Goal: Task Accomplishment & Management: Use online tool/utility

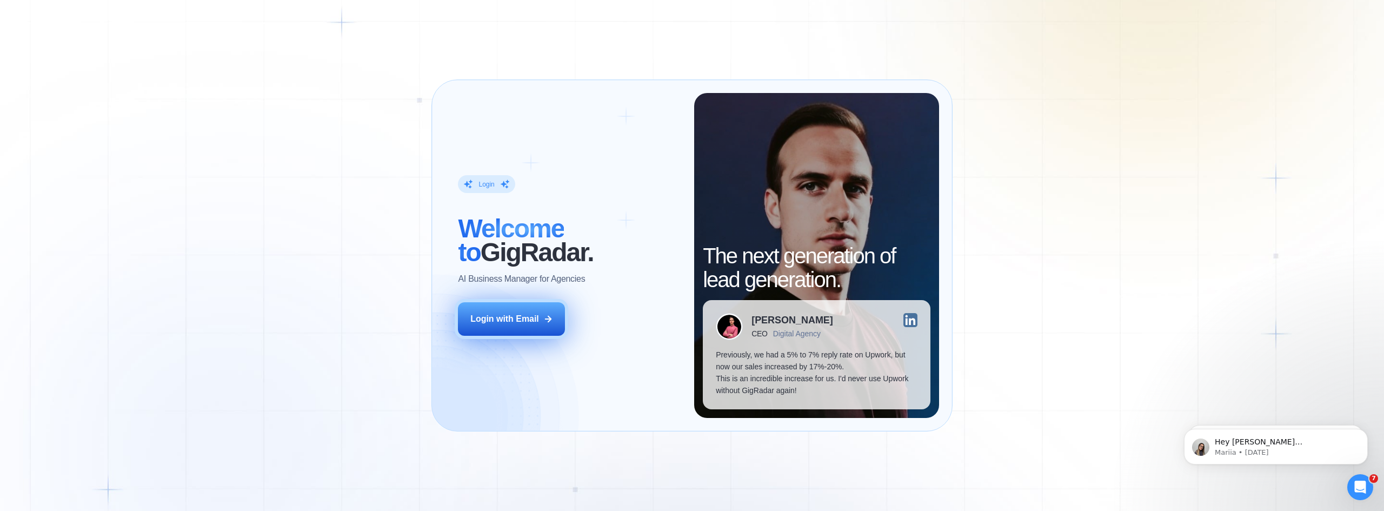
click at [508, 320] on div "Login with Email" at bounding box center [504, 319] width 69 height 12
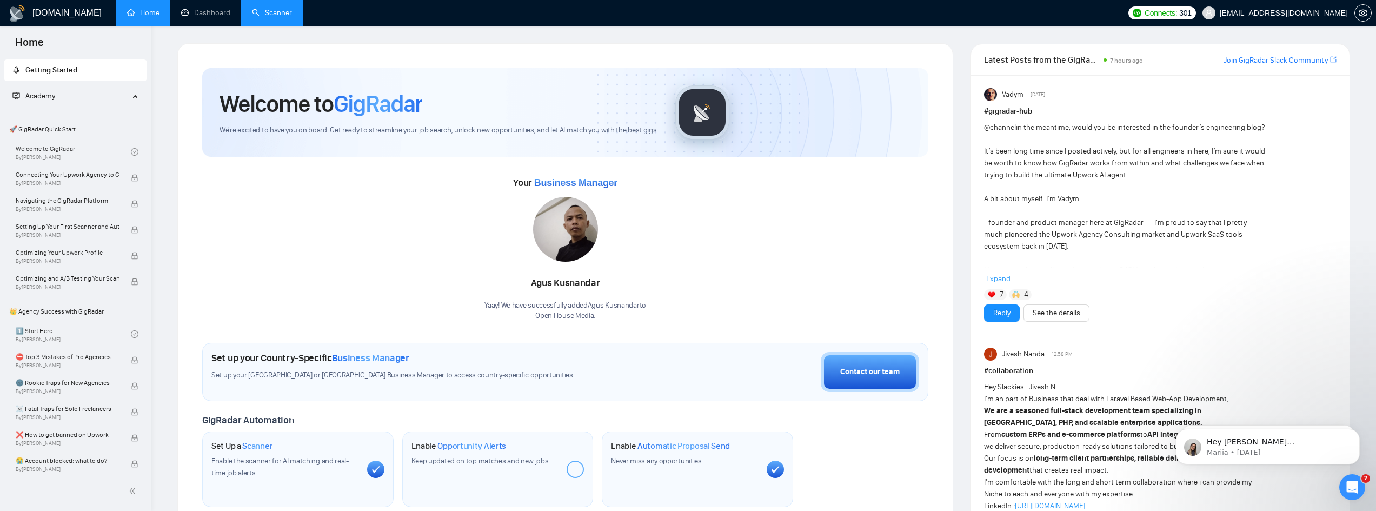
click at [253, 8] on link "Scanner" at bounding box center [272, 12] width 40 height 9
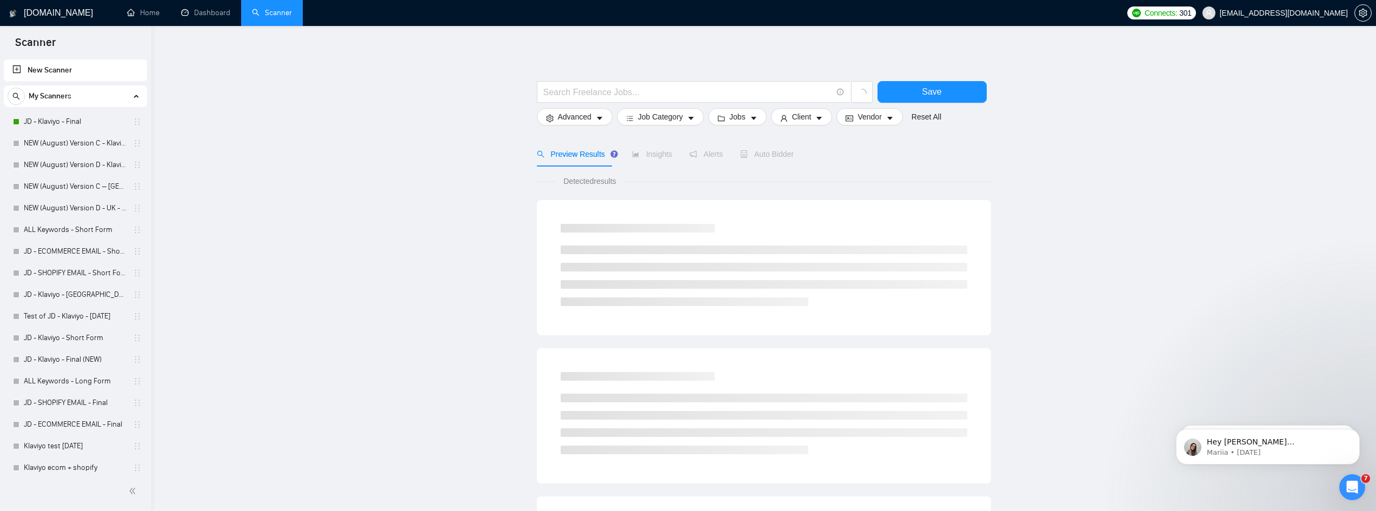
click at [756, 157] on span "Auto Bidder" at bounding box center [767, 154] width 54 height 9
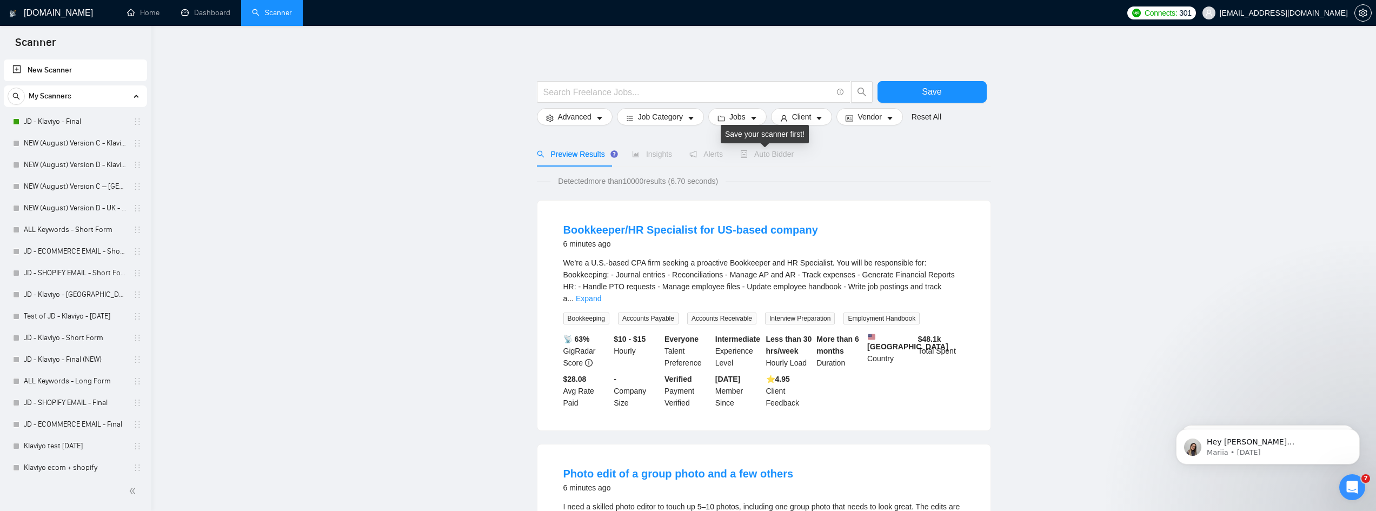
click at [755, 156] on span "Auto Bidder" at bounding box center [767, 154] width 54 height 9
click at [49, 119] on link "JD - Klaviyo - Final" at bounding box center [75, 122] width 103 height 22
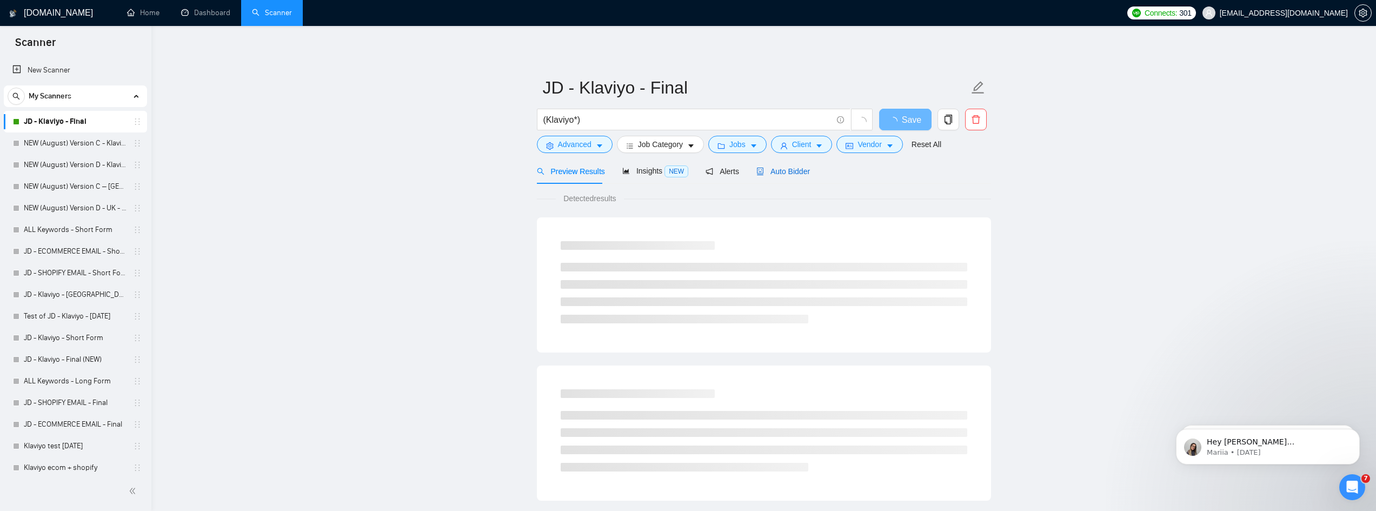
click at [767, 169] on span "Auto Bidder" at bounding box center [783, 171] width 54 height 9
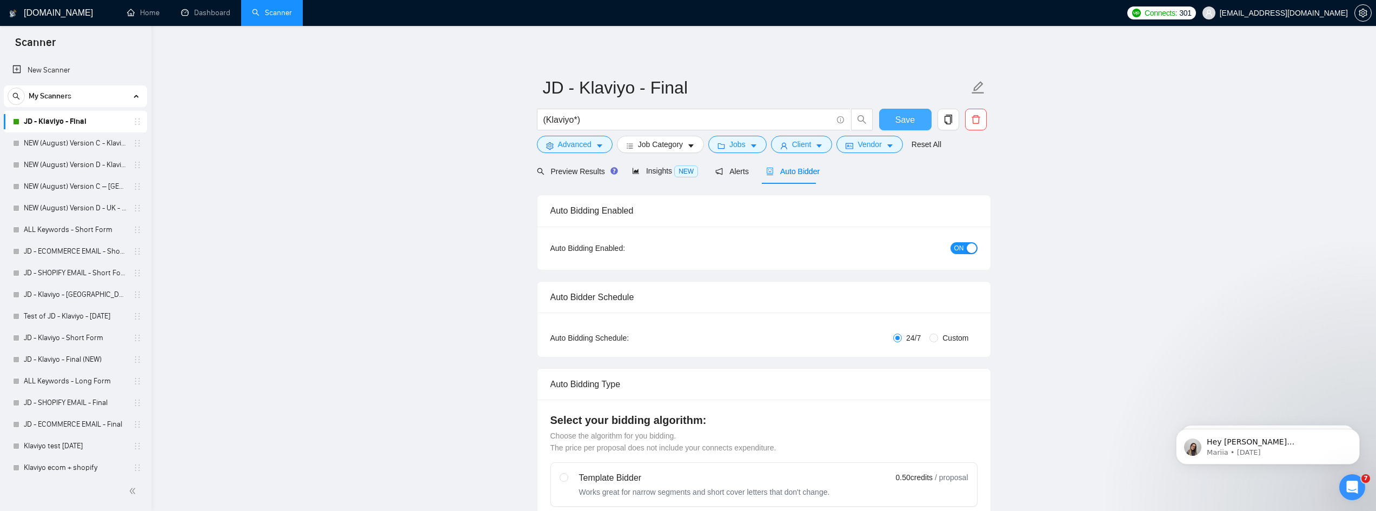
click at [913, 115] on span "Save" at bounding box center [904, 120] width 19 height 14
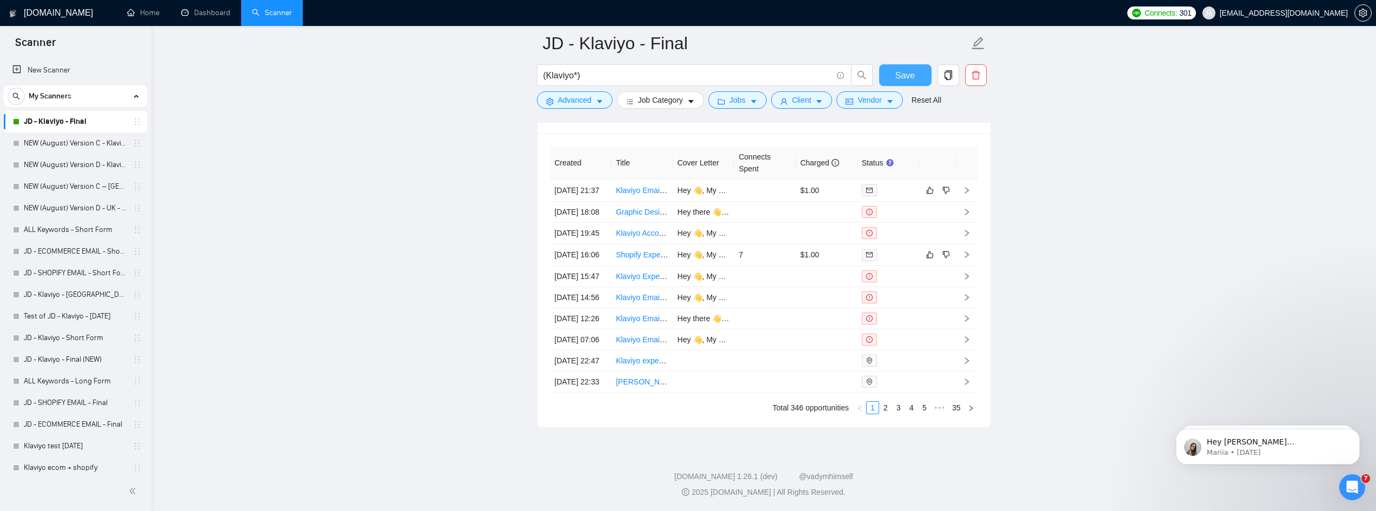
scroll to position [3039, 0]
click at [885, 409] on link "2" at bounding box center [886, 408] width 12 height 12
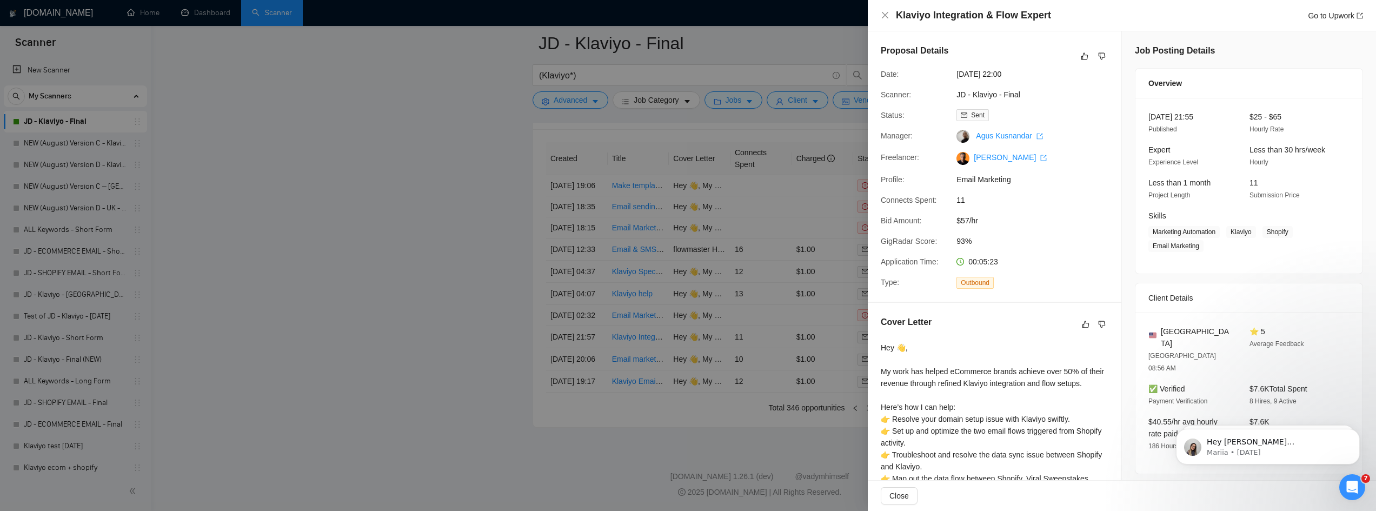
click at [477, 254] on div at bounding box center [688, 255] width 1376 height 511
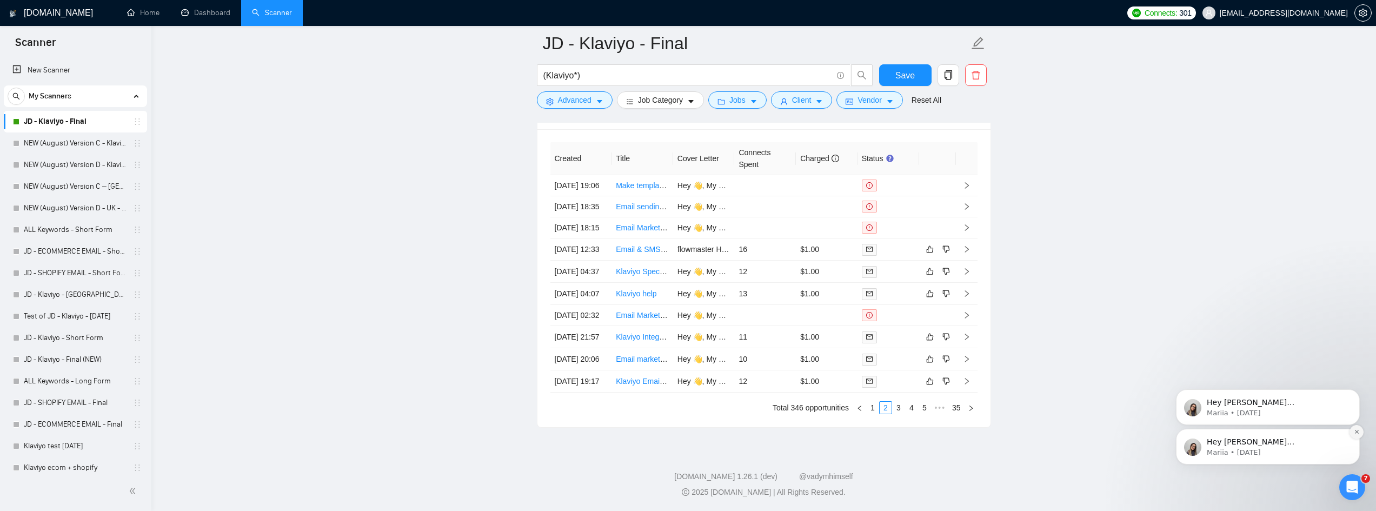
click at [1354, 434] on icon "Dismiss notification" at bounding box center [1357, 432] width 6 height 6
click at [1355, 434] on icon "Dismiss notification" at bounding box center [1357, 432] width 5 height 5
